Goal: Transaction & Acquisition: Book appointment/travel/reservation

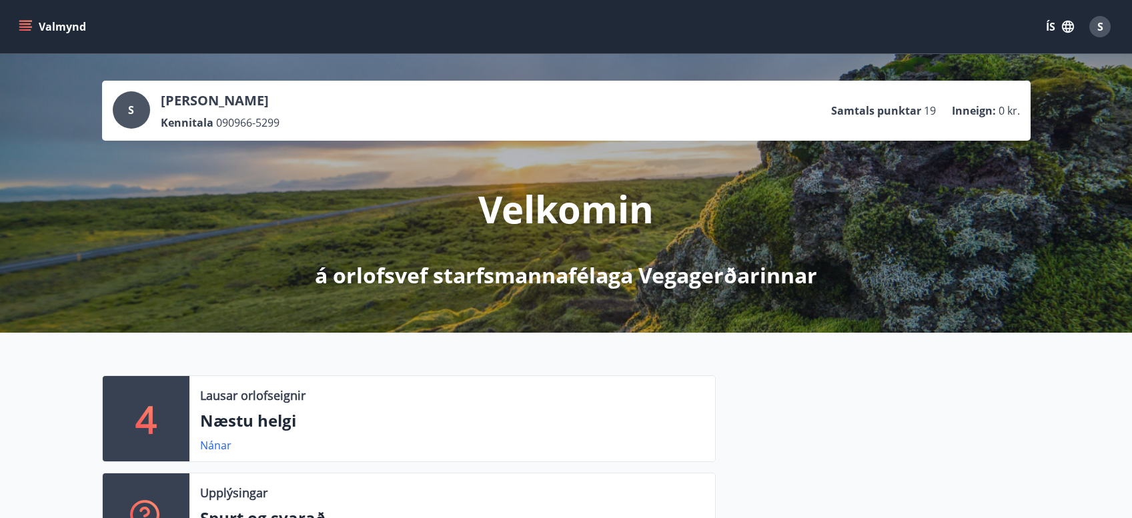
click at [22, 21] on icon "menu" at bounding box center [26, 21] width 15 height 1
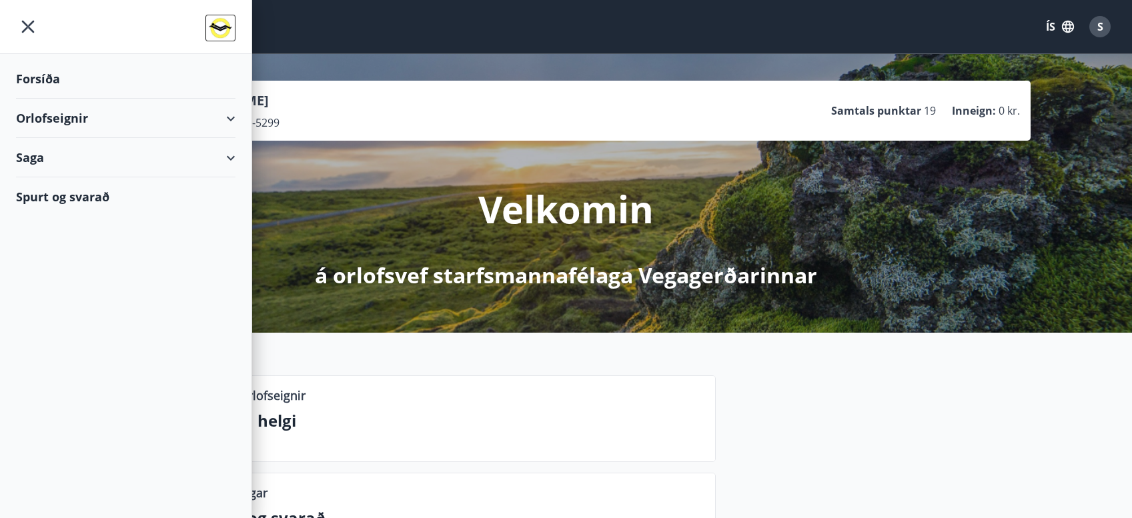
click at [46, 117] on div "Orlofseignir" at bounding box center [125, 118] width 219 height 39
click at [48, 153] on div "Framboð" at bounding box center [126, 152] width 198 height 28
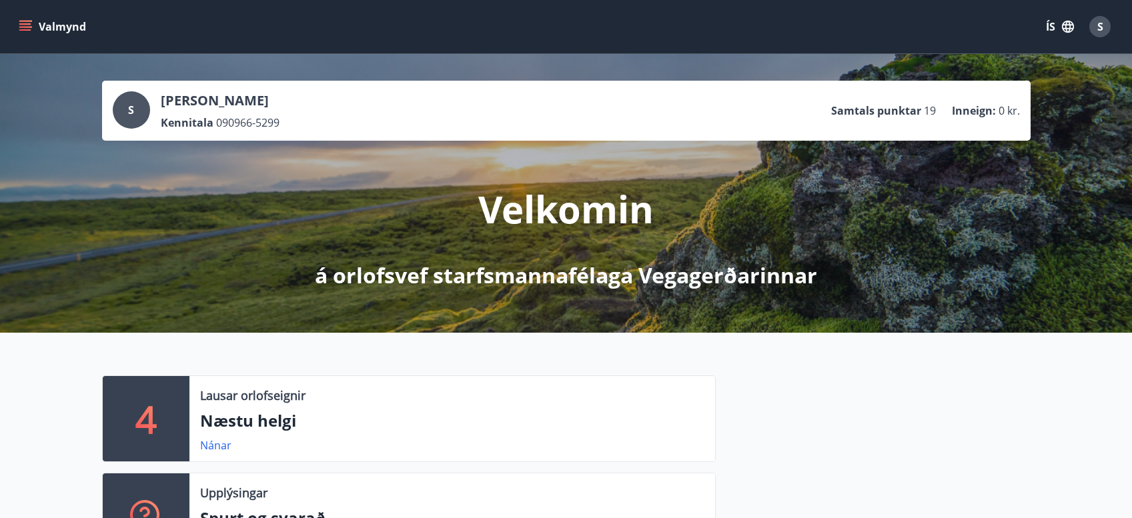
click at [19, 23] on icon "menu" at bounding box center [25, 26] width 13 height 13
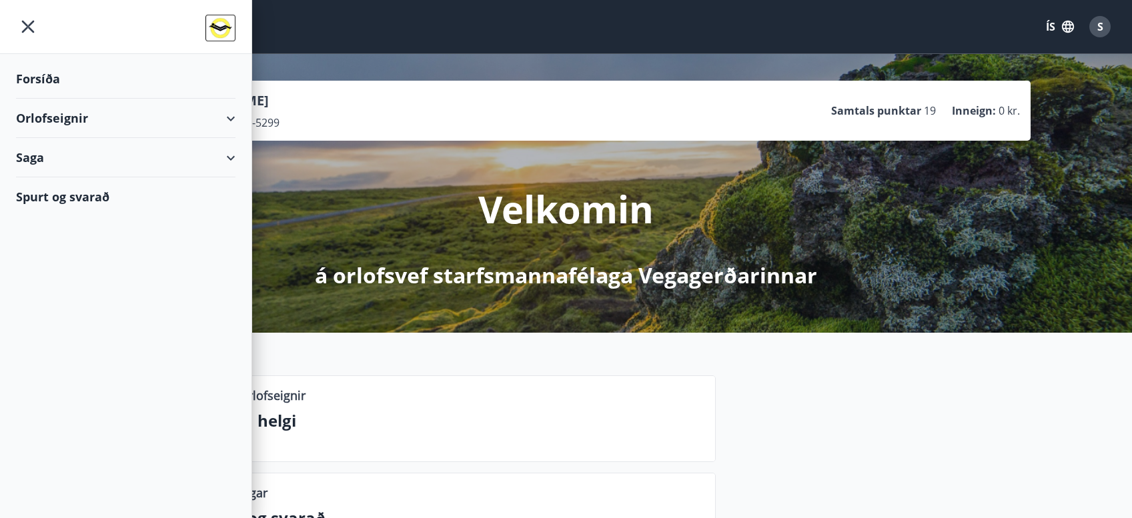
click at [35, 118] on div "Orlofseignir" at bounding box center [125, 118] width 219 height 39
click at [51, 181] on div "Bókunardagatal" at bounding box center [126, 180] width 198 height 28
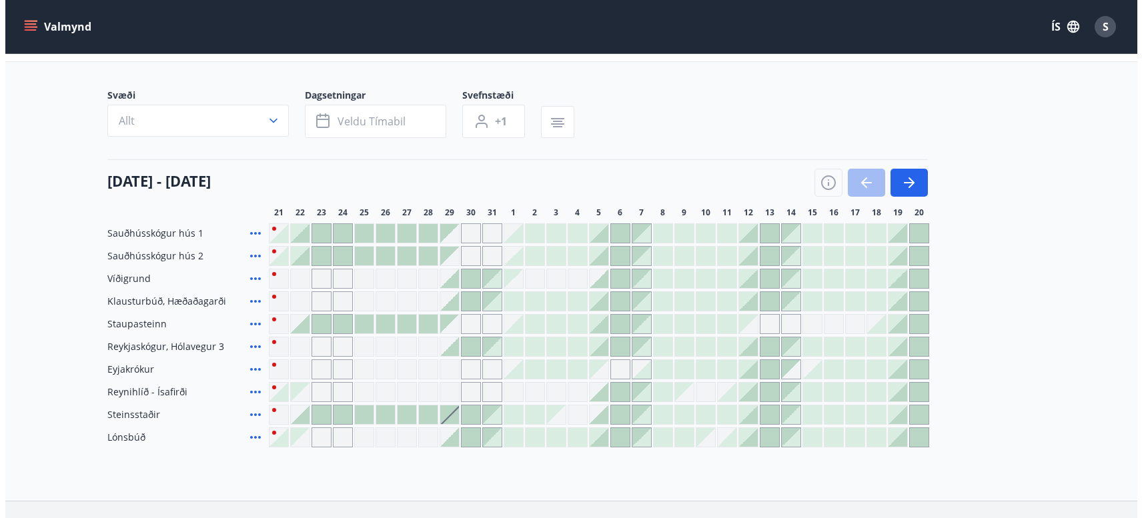
scroll to position [133, 0]
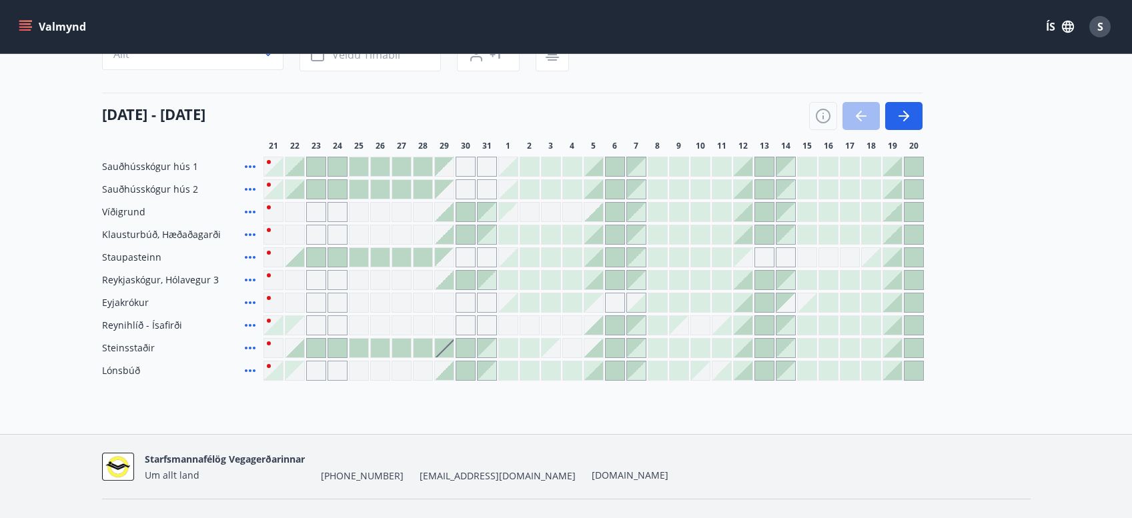
click at [298, 260] on div at bounding box center [294, 257] width 19 height 19
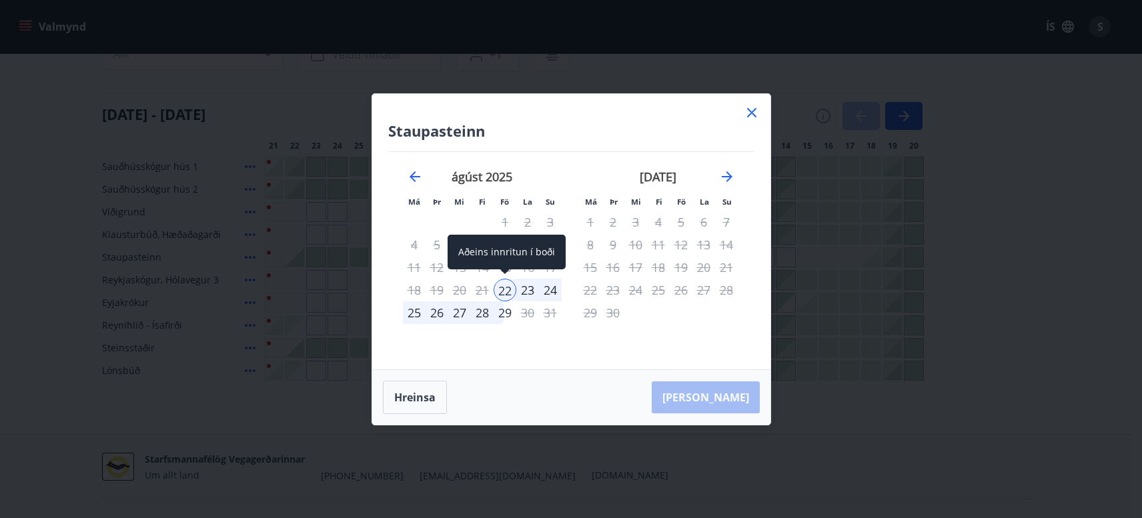
click at [504, 289] on div "22" at bounding box center [505, 290] width 23 height 23
click at [529, 291] on div "23" at bounding box center [527, 290] width 23 height 23
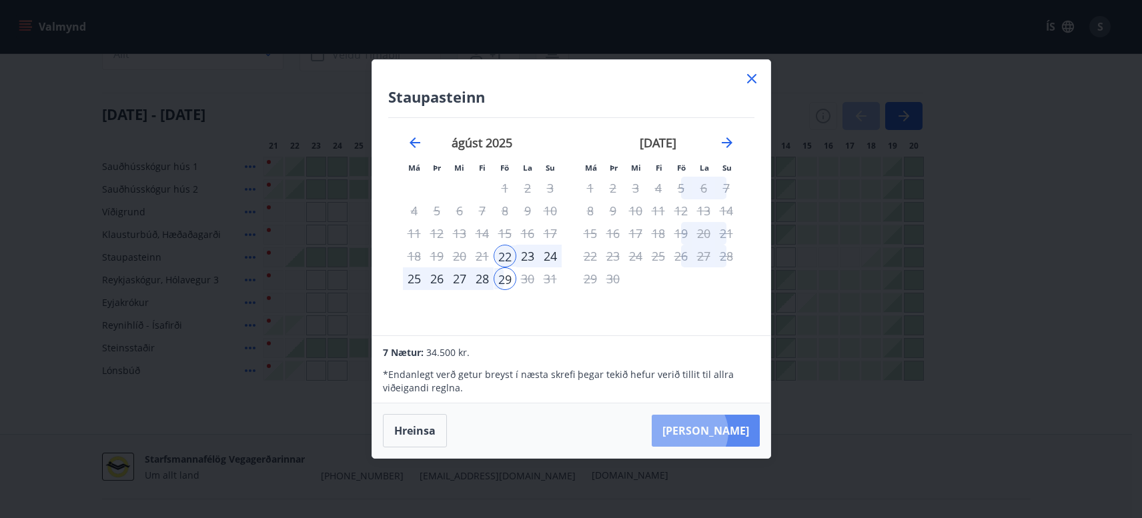
click at [730, 432] on button "Taka Frá" at bounding box center [706, 431] width 108 height 32
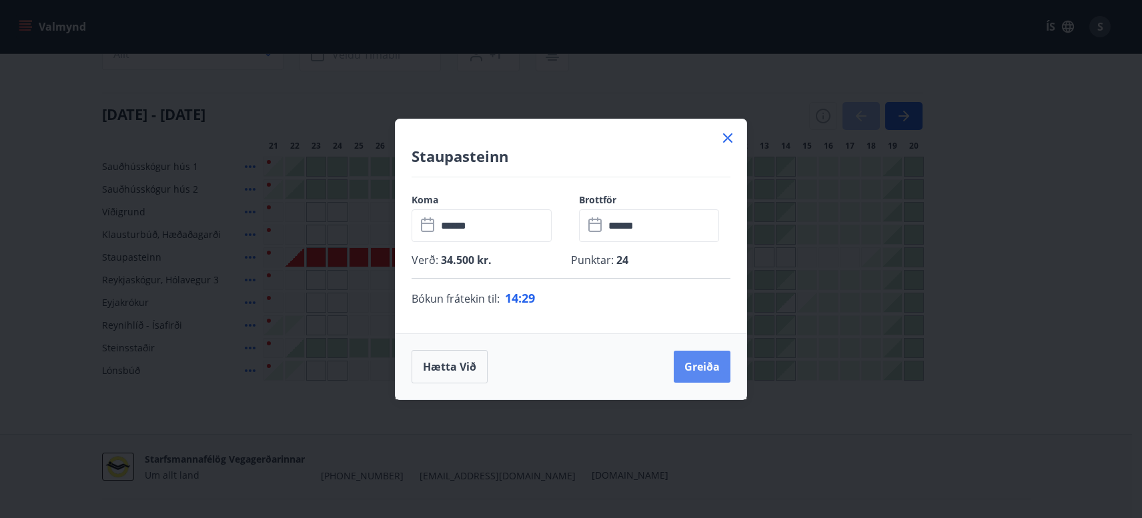
click at [704, 367] on button "Greiða" at bounding box center [702, 367] width 57 height 32
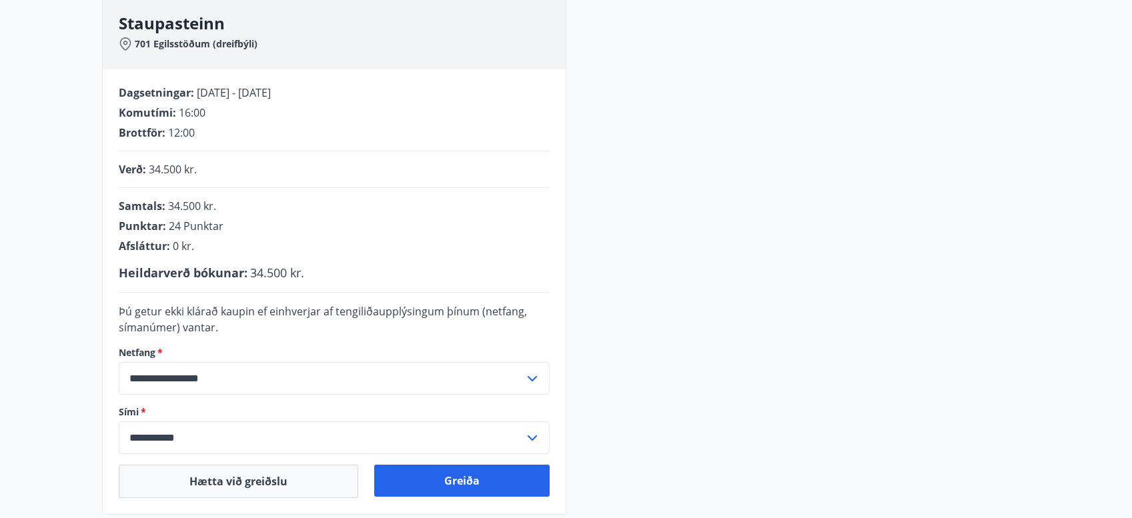
scroll to position [269, 0]
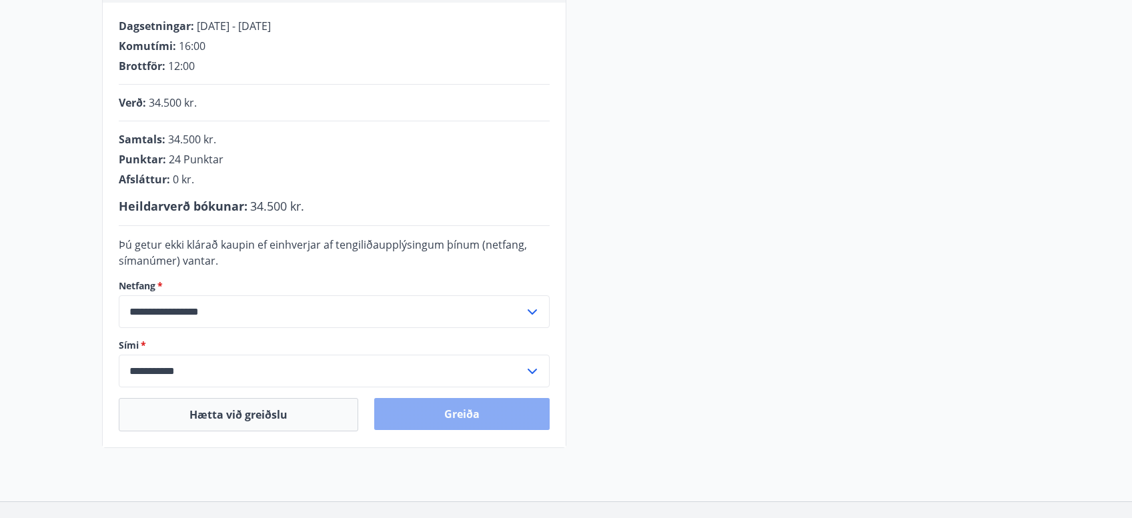
click at [471, 413] on button "Greiða" at bounding box center [461, 414] width 175 height 32
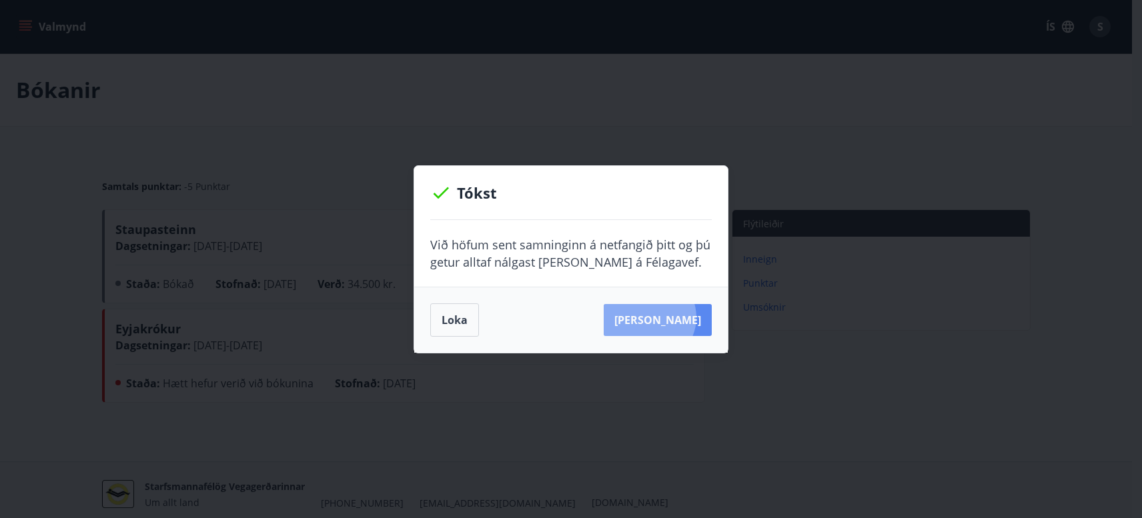
click at [670, 317] on button "Sjá samning" at bounding box center [658, 320] width 108 height 32
